Goal: Information Seeking & Learning: Learn about a topic

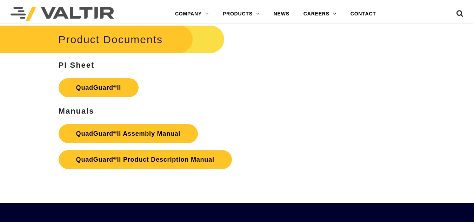
scroll to position [1491, 0]
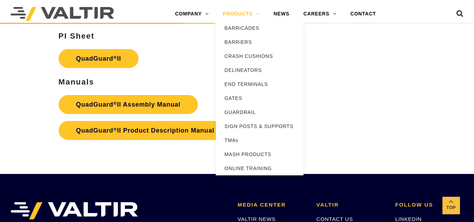
click at [241, 15] on link "PRODUCTS" at bounding box center [241, 14] width 51 height 14
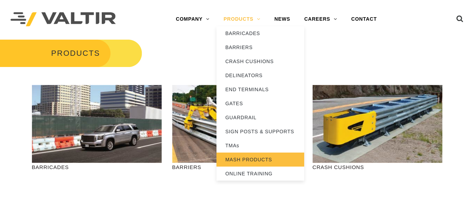
click at [244, 155] on link "MASH PRODUCTS" at bounding box center [260, 160] width 88 height 14
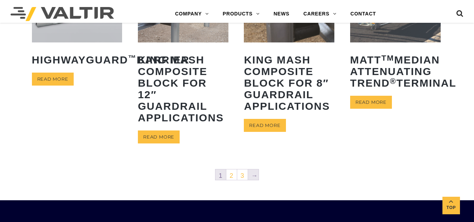
scroll to position [382, 0]
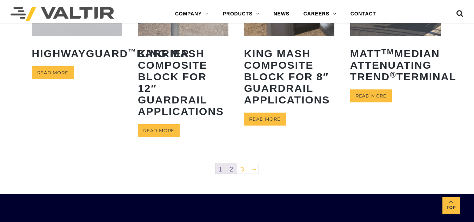
click at [234, 168] on link "2" at bounding box center [231, 168] width 11 height 11
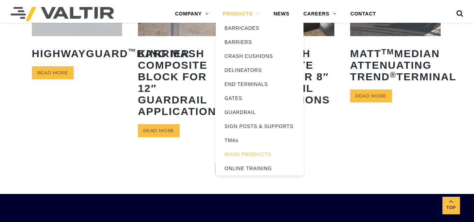
click at [232, 14] on link "PRODUCTS" at bounding box center [241, 14] width 51 height 14
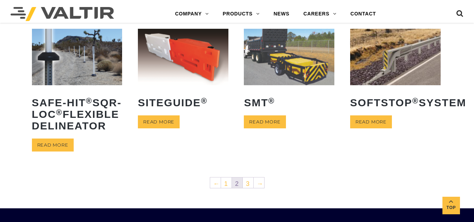
scroll to position [323, 0]
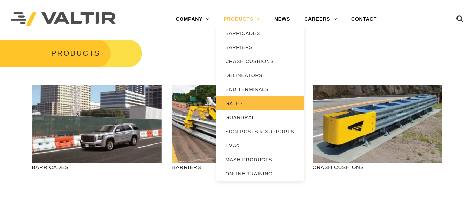
click at [234, 101] on link "GATES" at bounding box center [260, 103] width 88 height 14
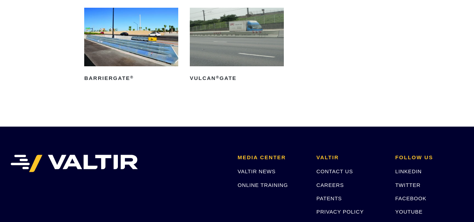
scroll to position [112, 0]
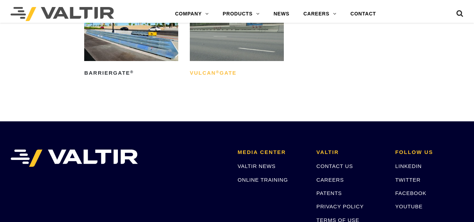
click at [206, 71] on h2 "Vulcan ® Gate" at bounding box center [237, 72] width 94 height 11
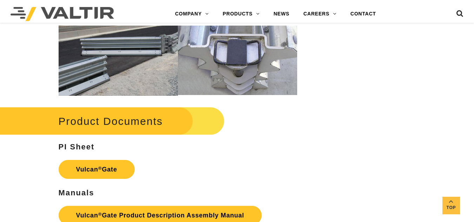
scroll to position [729, 0]
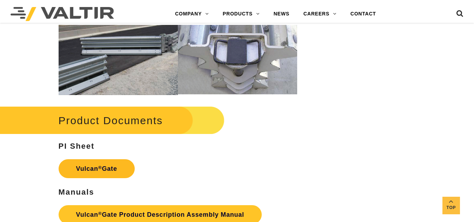
click at [100, 166] on sup "®" at bounding box center [100, 167] width 4 height 5
